Goal: Task Accomplishment & Management: Complete application form

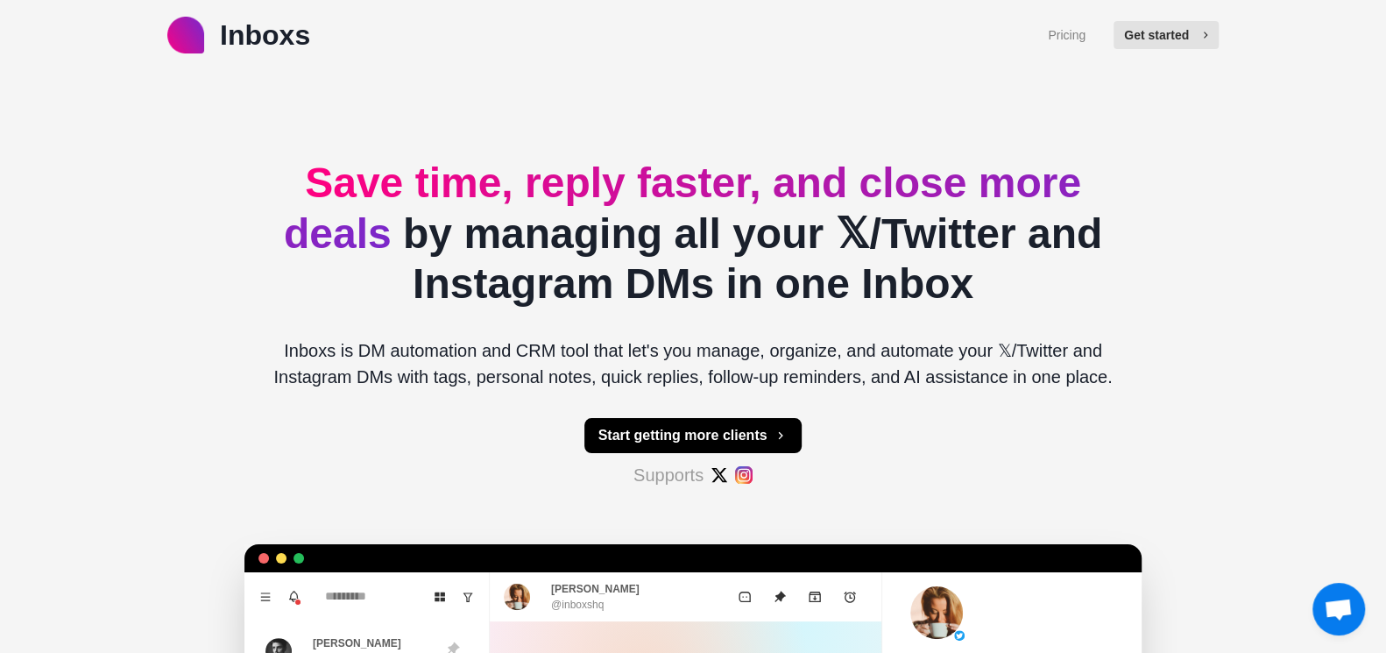
click at [1164, 33] on button "Get started" at bounding box center [1165, 35] width 105 height 28
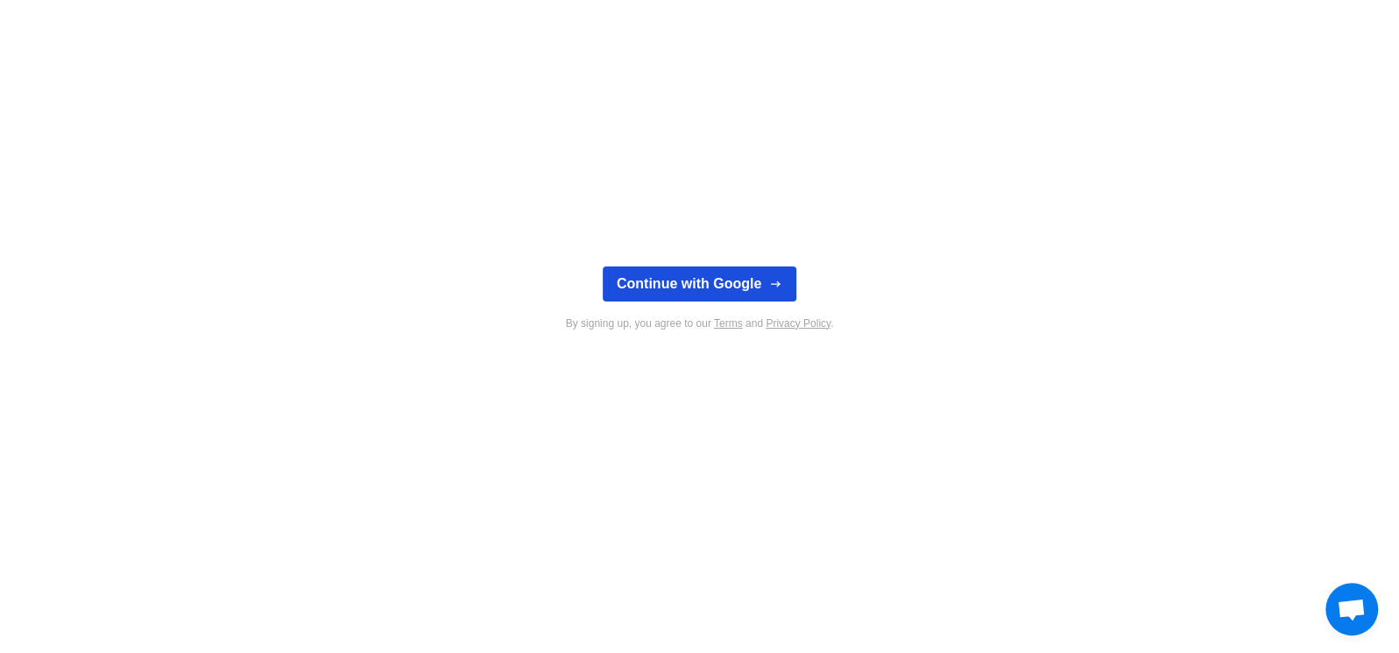
click at [708, 274] on button "Continue with Google" at bounding box center [700, 283] width 194 height 35
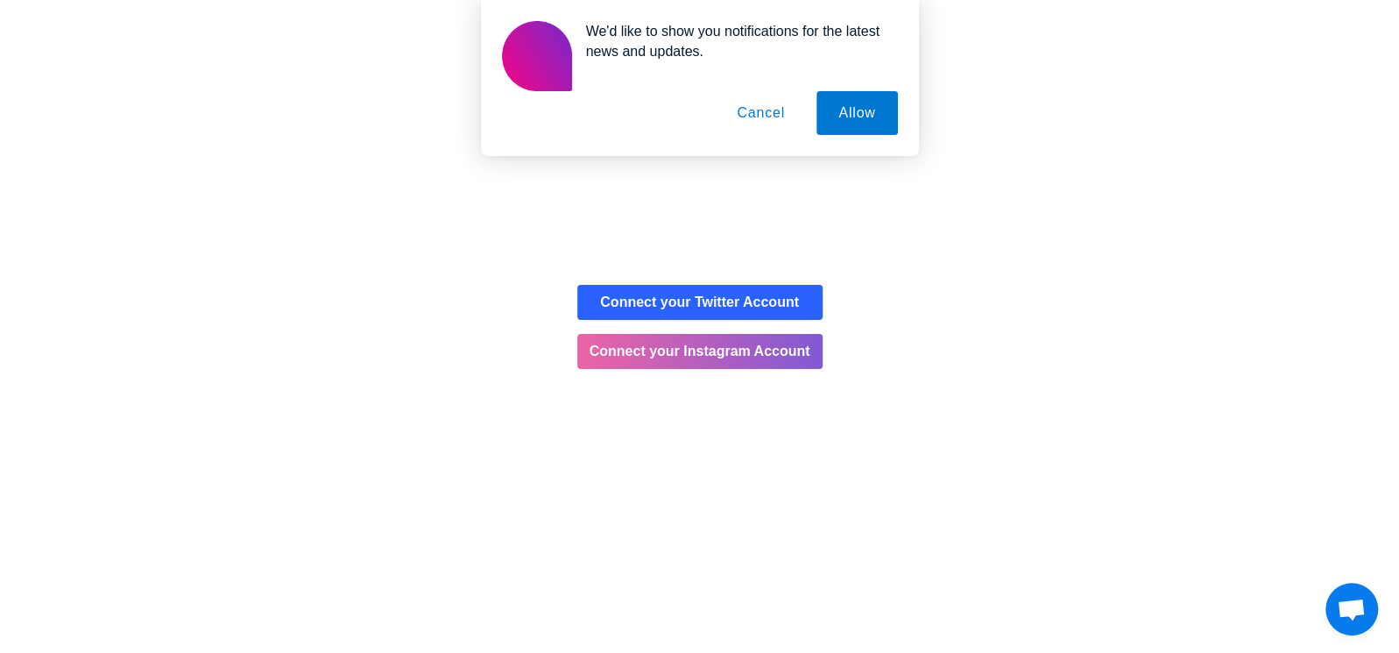
click at [770, 116] on button "Cancel" at bounding box center [761, 113] width 92 height 44
